Goal: Transaction & Acquisition: Obtain resource

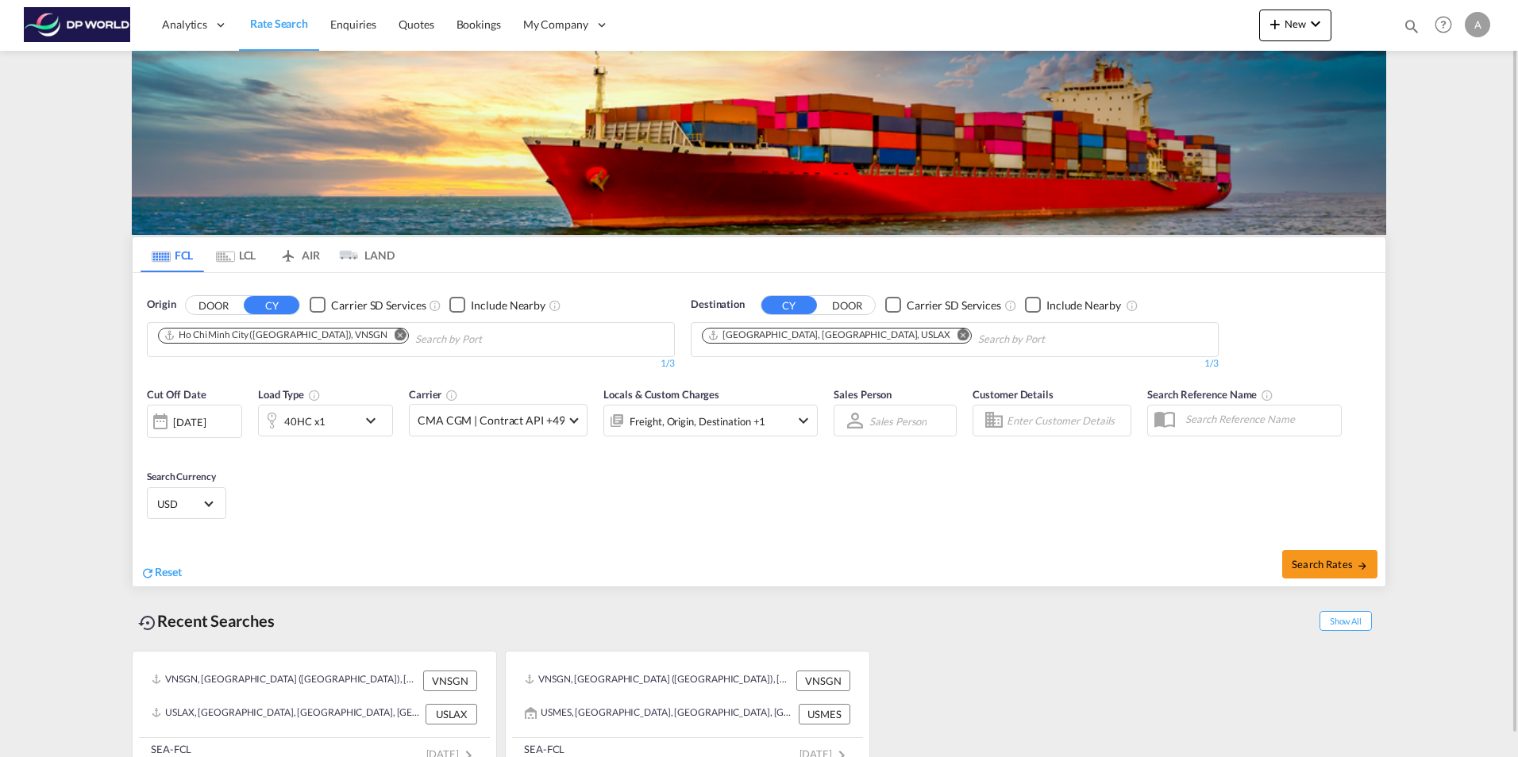
click at [394, 335] on md-icon "Remove" at bounding box center [400, 335] width 12 height 12
click at [337, 335] on md-chips at bounding box center [411, 339] width 526 height 33
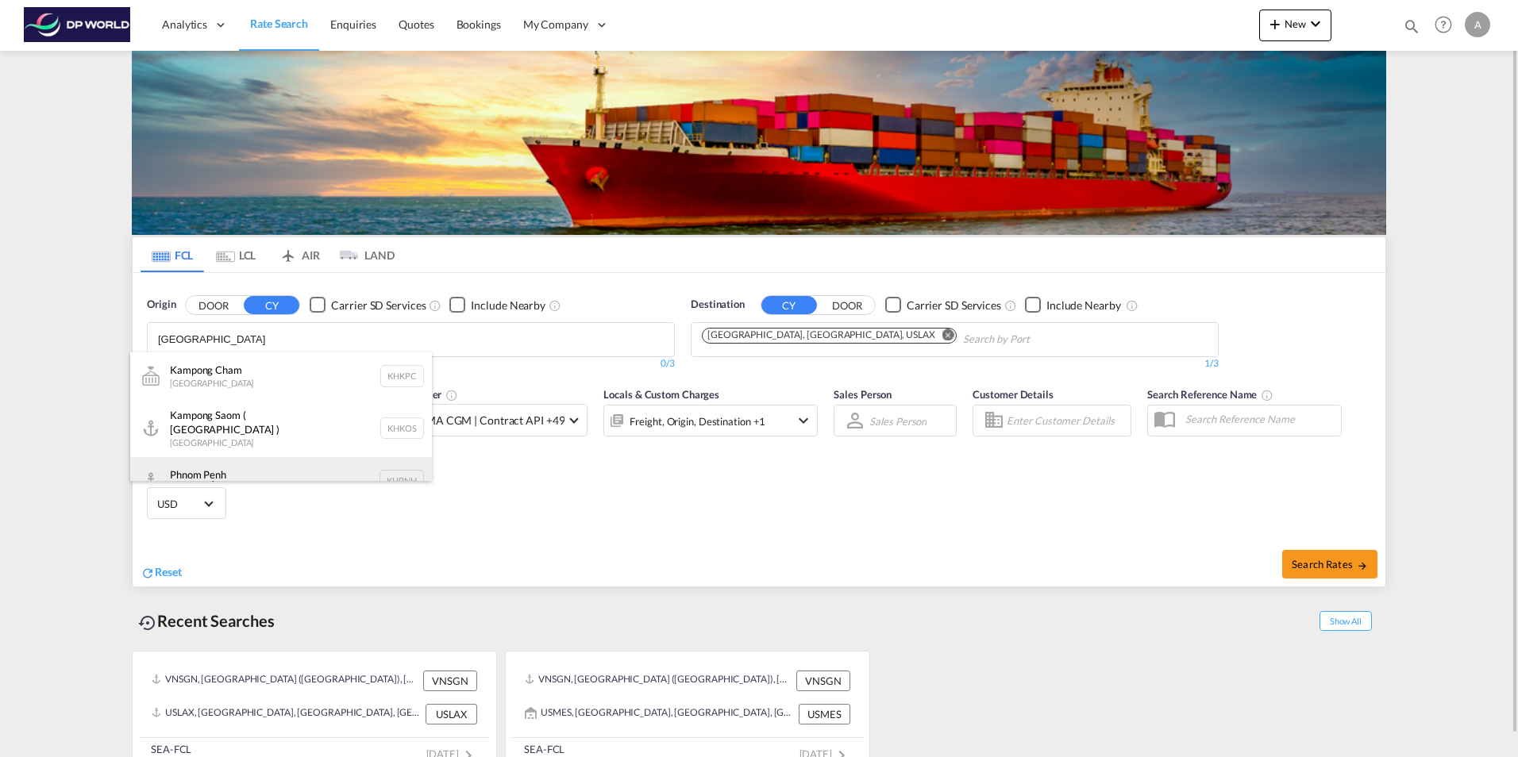
type input "[GEOGRAPHIC_DATA]"
click at [248, 473] on div "[GEOGRAPHIC_DATA] [GEOGRAPHIC_DATA] KHPNH" at bounding box center [281, 481] width 302 height 48
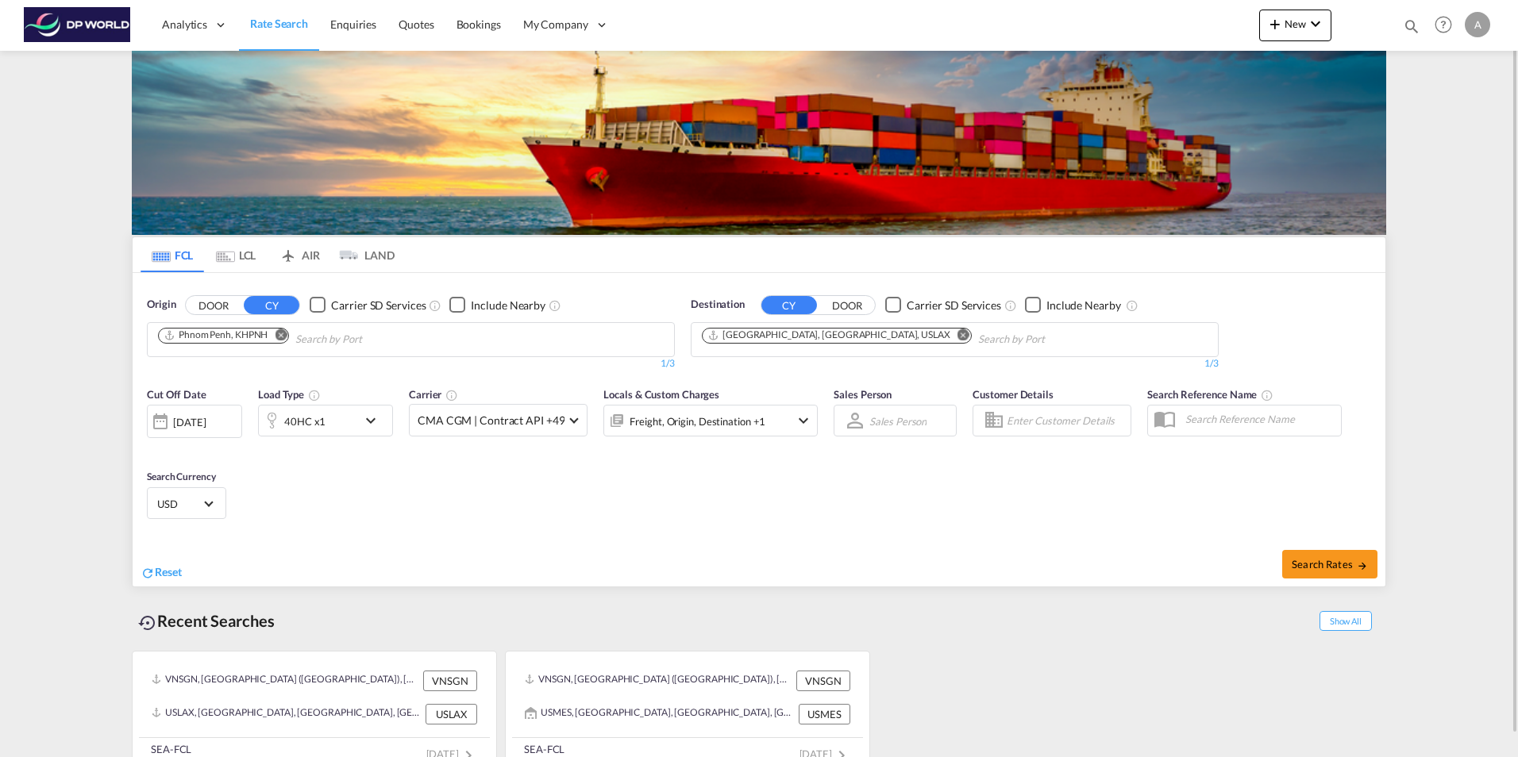
click at [957, 336] on md-icon "Remove" at bounding box center [963, 335] width 12 height 12
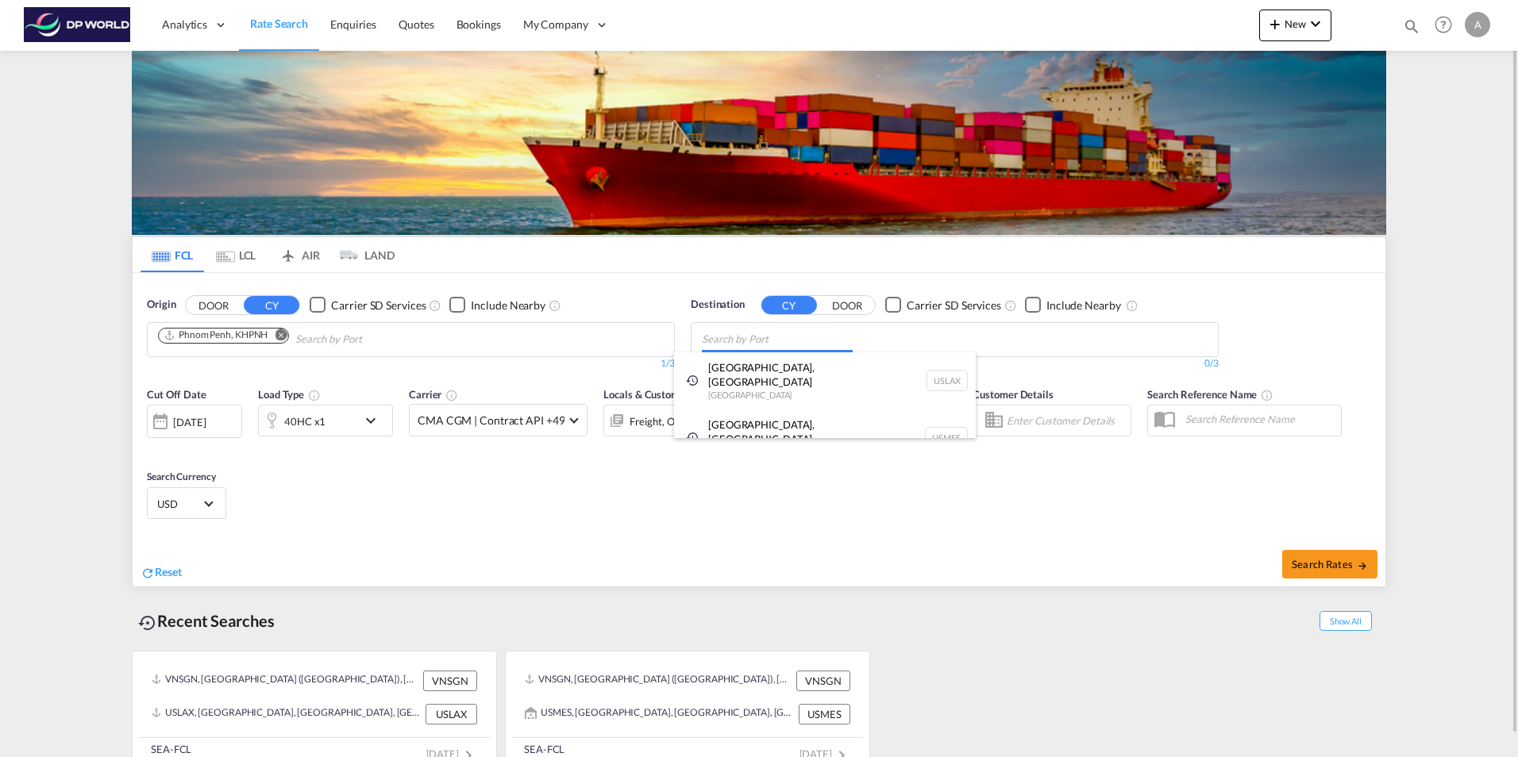
click at [835, 336] on body "Analytics Reports Dashboard Rate Search Enquiries Quotes Bookings" at bounding box center [759, 378] width 1518 height 757
click at [717, 413] on div "[GEOGRAPHIC_DATA], [GEOGRAPHIC_DATA] [GEOGRAPHIC_DATA] USMES" at bounding box center [825, 438] width 302 height 57
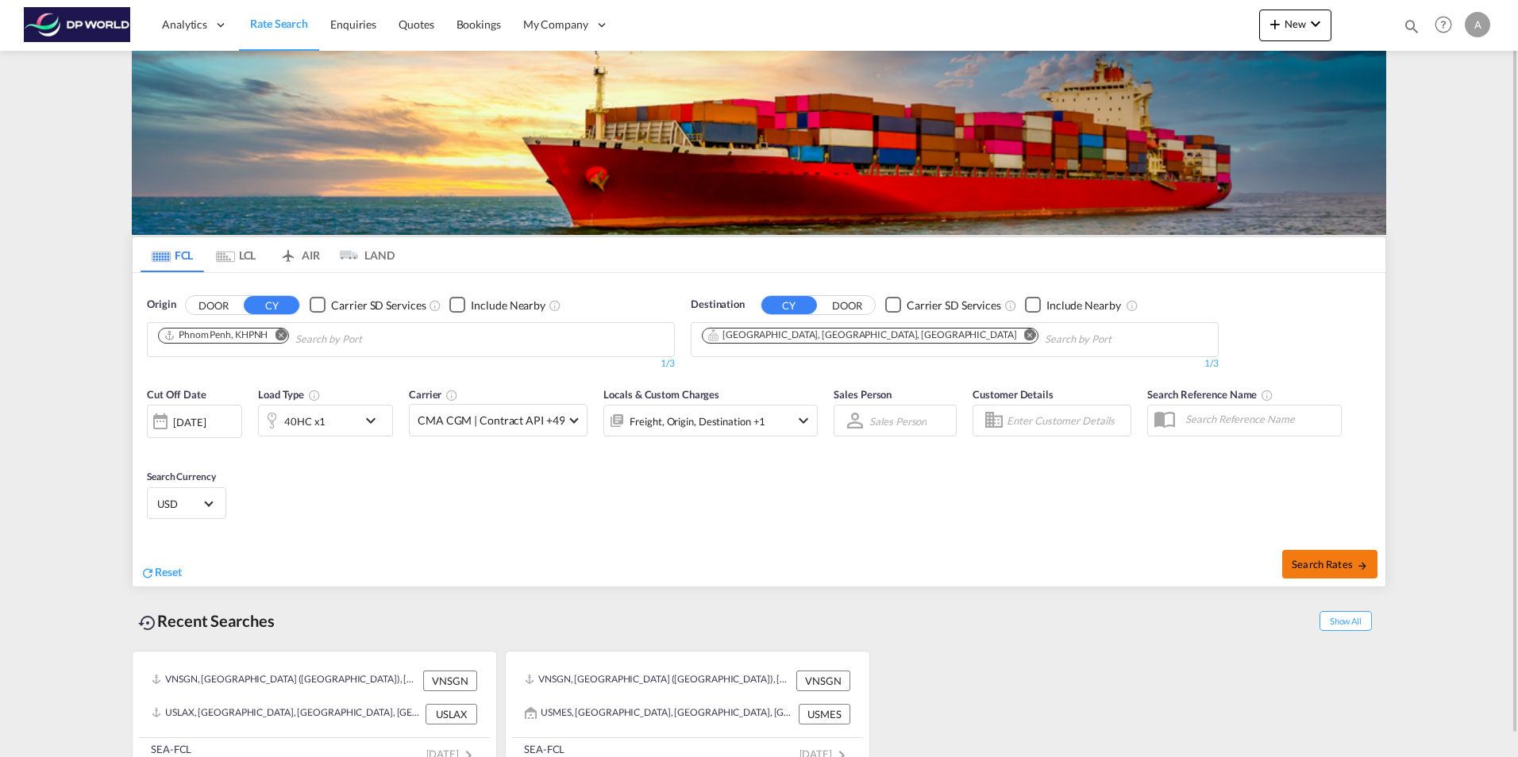
click at [1319, 559] on span "Search Rates" at bounding box center [1329, 564] width 76 height 13
type input "KHPNH to USMES / [DATE]"
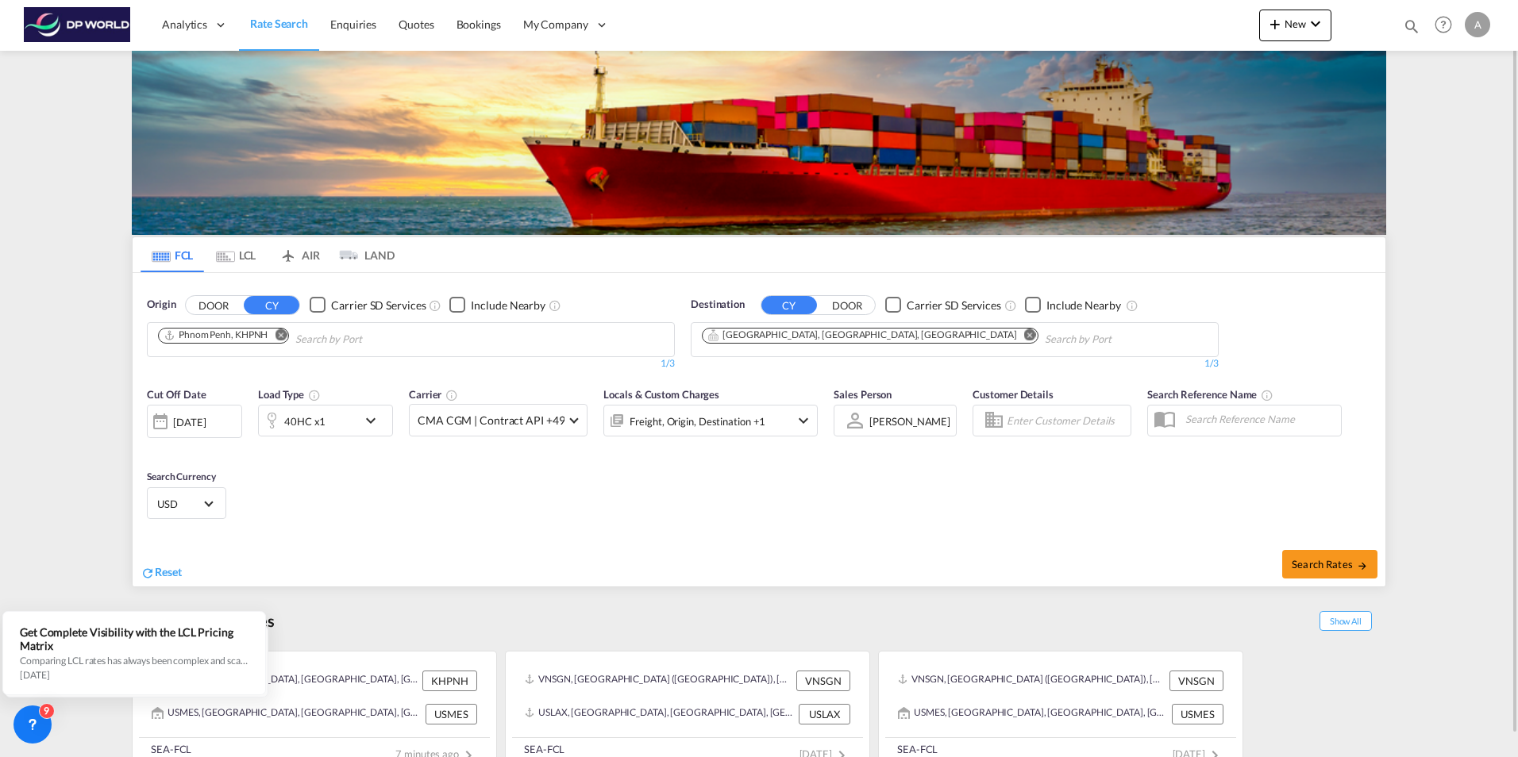
click at [368, 420] on md-icon "icon-chevron-down" at bounding box center [374, 420] width 27 height 19
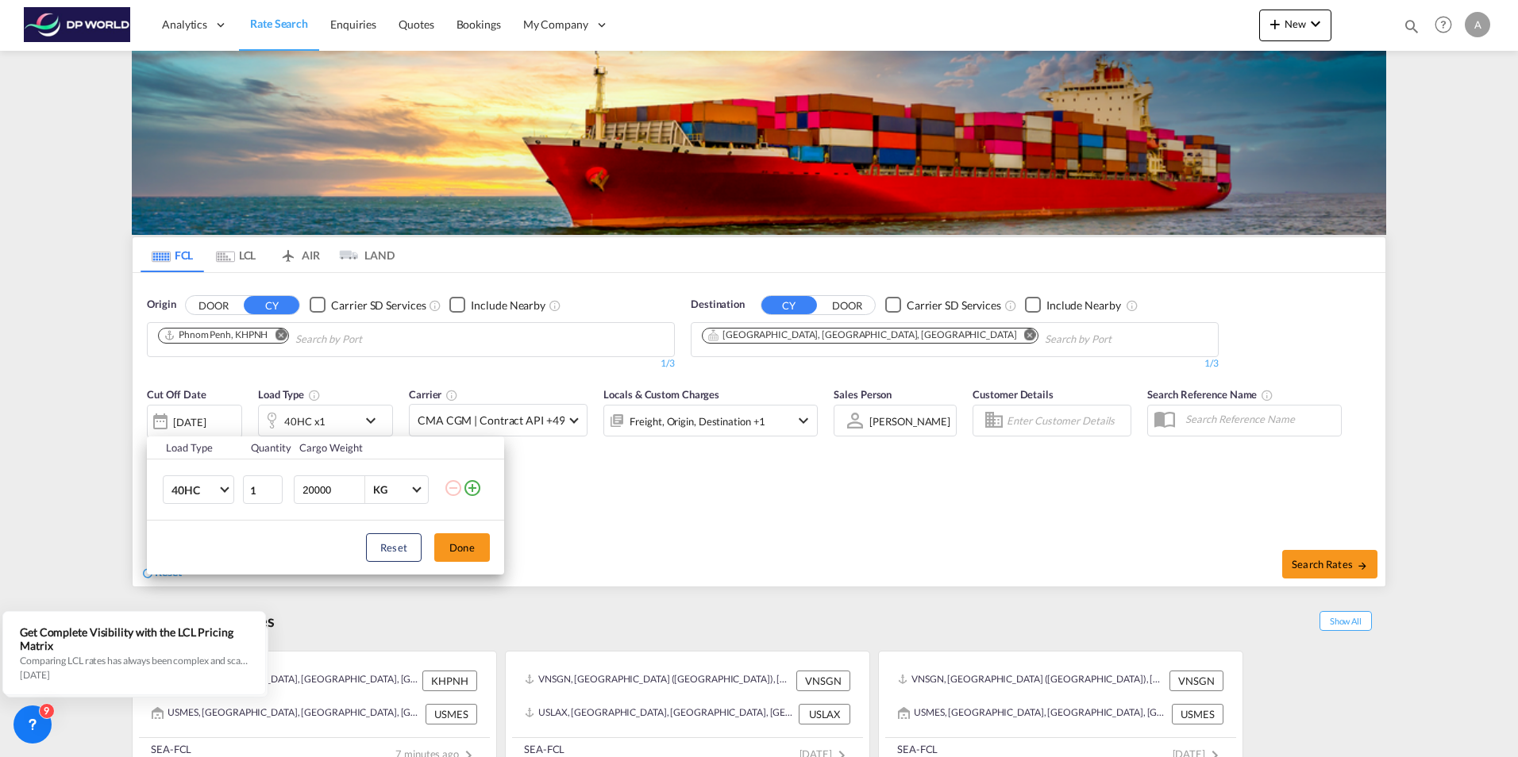
click at [240, 551] on div "Reset Done" at bounding box center [325, 548] width 357 height 54
click at [710, 533] on div "Load Type Quantity Cargo Weight 40HC 20GP 40GP 40HC 45HC 20RE 40RE 40HR 20OT 40…" at bounding box center [759, 378] width 1518 height 757
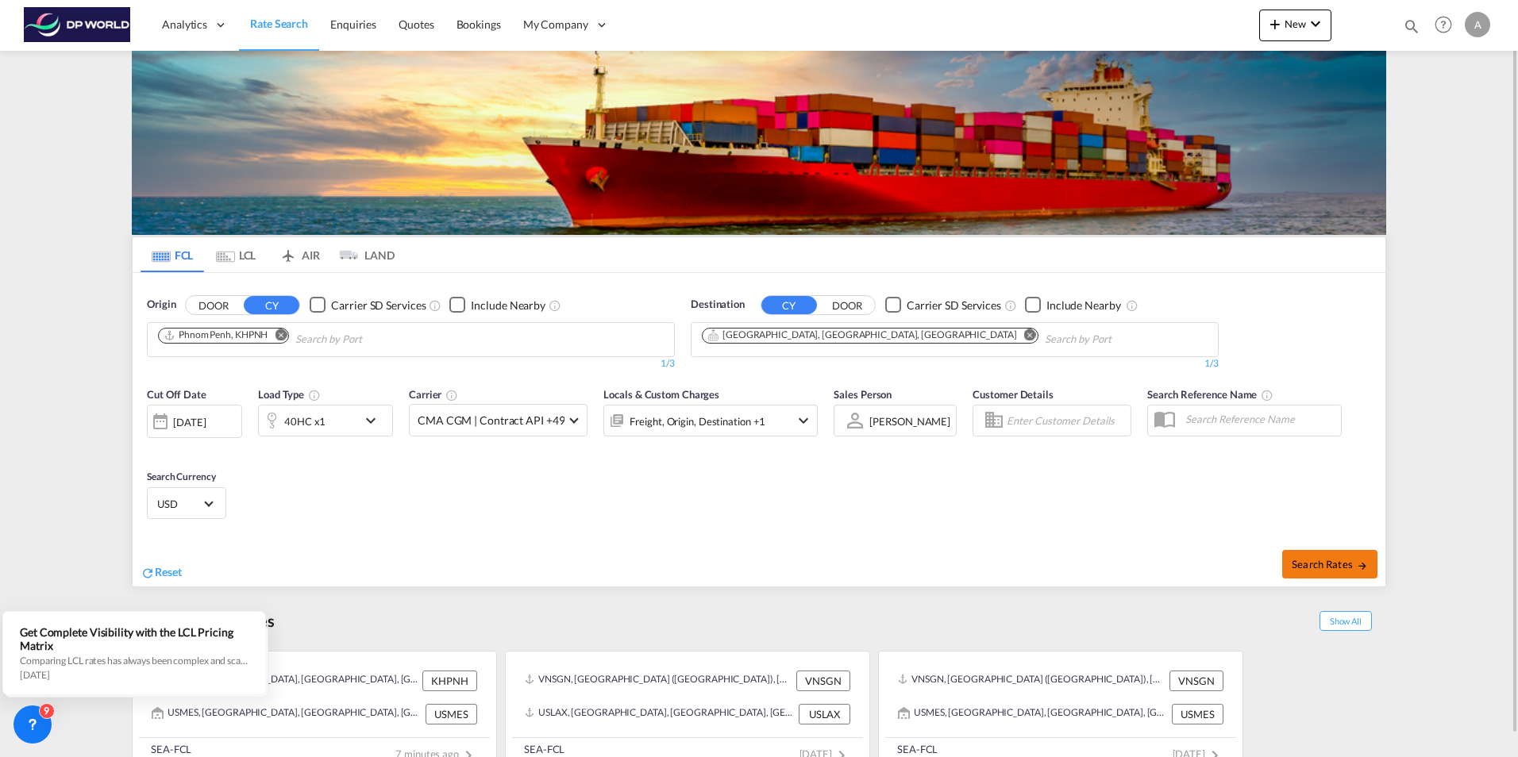
click at [1335, 563] on span "Search Rates" at bounding box center [1329, 564] width 76 height 13
type input "KHPNH to USMES / [DATE]"
